Goal: Task Accomplishment & Management: Manage account settings

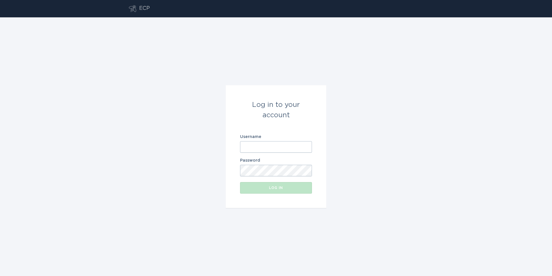
drag, startPoint x: 269, startPoint y: 142, endPoint x: 278, endPoint y: 144, distance: 8.7
click at [269, 142] on input "Username" at bounding box center [276, 147] width 72 height 12
type input "[EMAIL_ADDRESS][DOMAIN_NAME]"
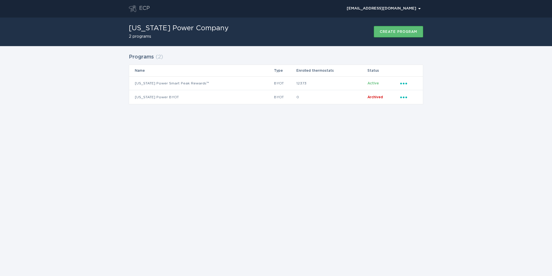
drag, startPoint x: 451, startPoint y: 114, endPoint x: 447, endPoint y: 108, distance: 6.6
click at [451, 114] on div "Programs ( 2 ) Name Type Enrolled thermostats Status [US_STATE] Power Smart Pea…" at bounding box center [276, 82] width 552 height 72
click at [403, 81] on icon "Ellipsis" at bounding box center [404, 82] width 8 height 5
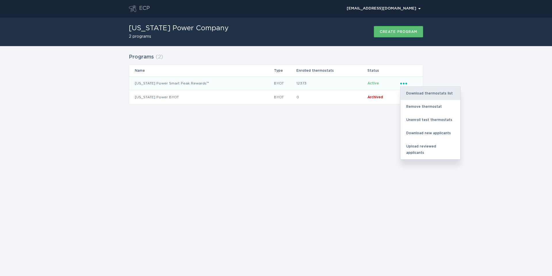
click at [421, 95] on div "Download thermostats list" at bounding box center [431, 93] width 60 height 13
click at [418, 94] on div "Download thermostats list" at bounding box center [431, 93] width 60 height 13
click at [482, 93] on div "Programs ( 2 ) Name Type Enrolled thermostats Status [US_STATE] Power Smart Pea…" at bounding box center [276, 82] width 552 height 72
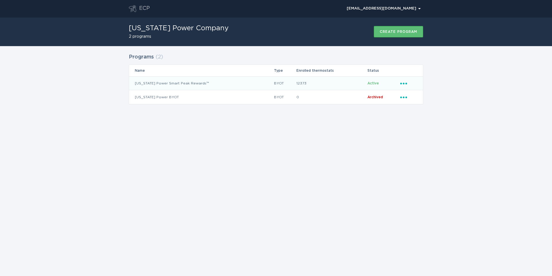
click at [404, 81] on icon "Ellipsis" at bounding box center [404, 82] width 8 height 5
click at [416, 108] on div "Remove thermostat" at bounding box center [431, 106] width 60 height 13
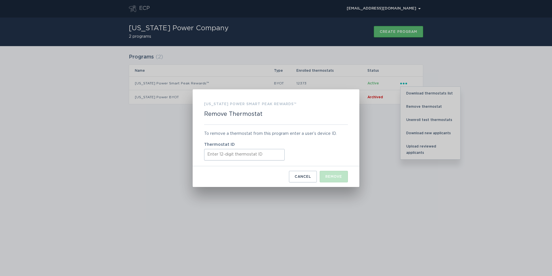
drag, startPoint x: 261, startPoint y: 157, endPoint x: 286, endPoint y: 171, distance: 29.1
click at [260, 157] on input "Thermostat ID" at bounding box center [244, 155] width 81 height 12
paste input "421897700116"
type input "421897700116"
click at [325, 178] on button "Remove" at bounding box center [334, 177] width 28 height 12
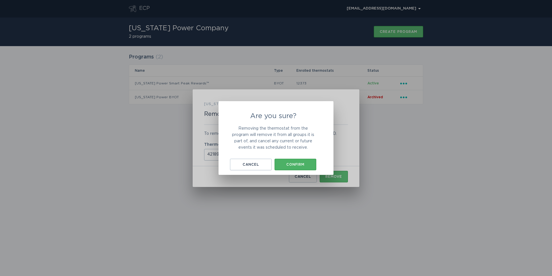
click at [307, 159] on button "Confirm" at bounding box center [296, 165] width 42 height 12
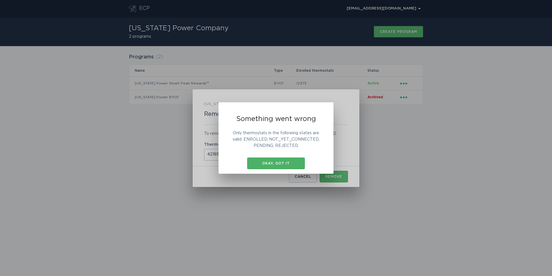
click at [270, 159] on button "Okay, got it" at bounding box center [276, 163] width 58 height 12
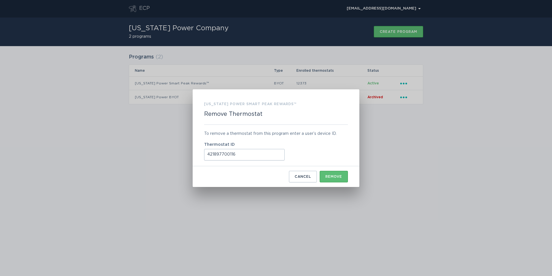
drag, startPoint x: 411, startPoint y: 140, endPoint x: 399, endPoint y: 18, distance: 122.6
click at [411, 138] on div "[US_STATE] Power Smart Peak Rewards™ Remove Thermostat To remove a thermostat f…" at bounding box center [276, 138] width 552 height 276
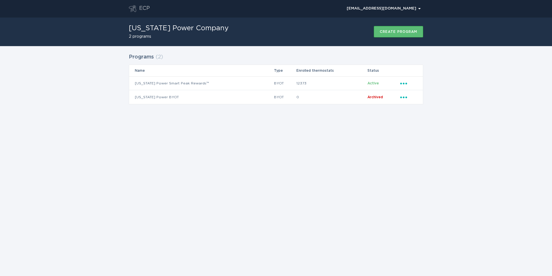
click at [281, 144] on div "ECP [EMAIL_ADDRESS][DOMAIN_NAME] Chevron [US_STATE] Power Company 2 programs Cr…" at bounding box center [276, 138] width 552 height 276
drag, startPoint x: 407, startPoint y: 9, endPoint x: 408, endPoint y: 14, distance: 5.2
click at [407, 9] on div "[EMAIL_ADDRESS][DOMAIN_NAME] Chevron" at bounding box center [384, 8] width 74 height 3
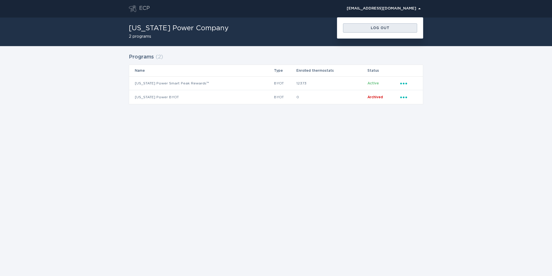
click at [394, 26] on div "Log out" at bounding box center [380, 27] width 68 height 3
